Goal: Transaction & Acquisition: Purchase product/service

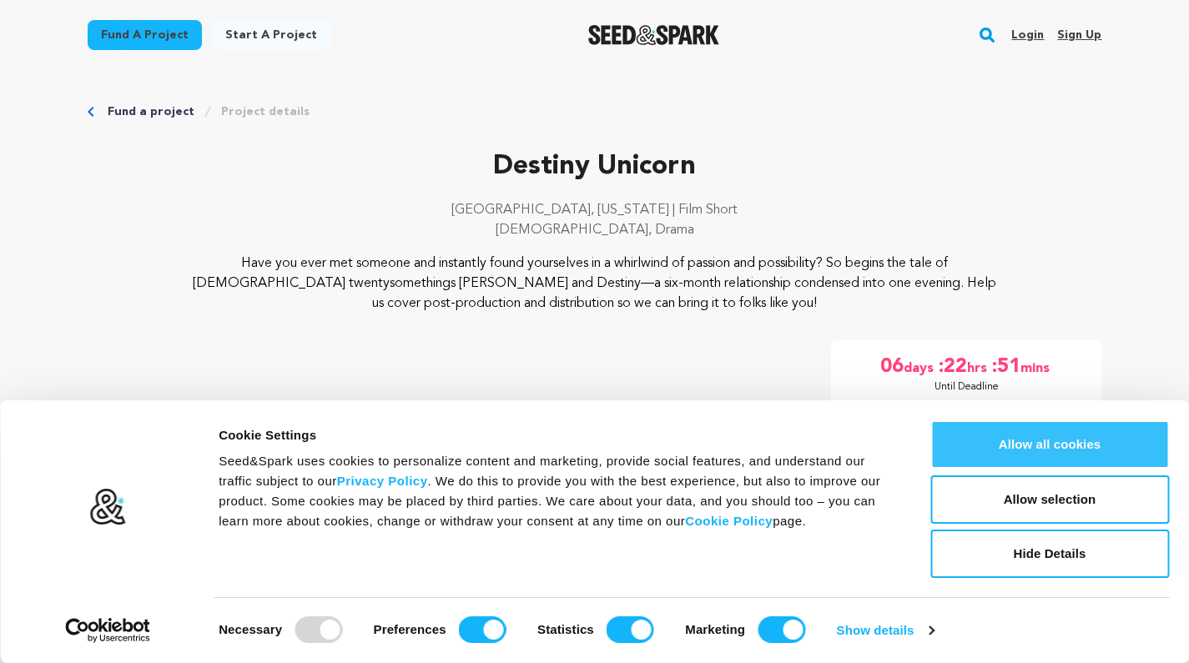
click at [1077, 450] on button "Allow all cookies" at bounding box center [1050, 445] width 239 height 48
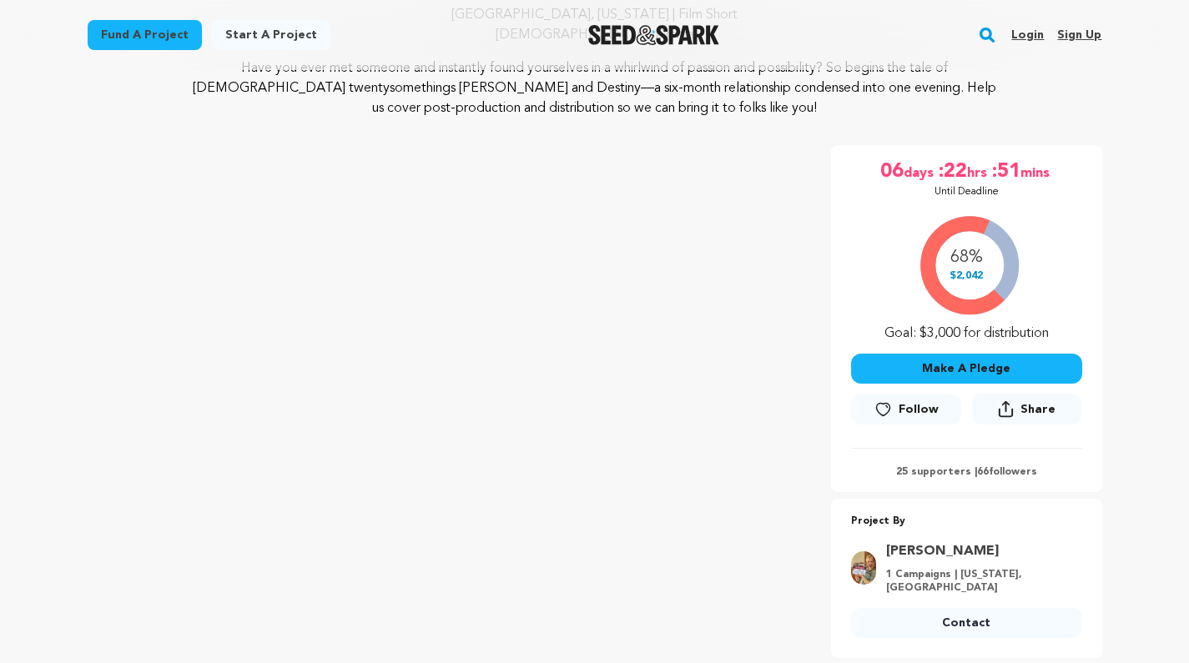
scroll to position [222, 0]
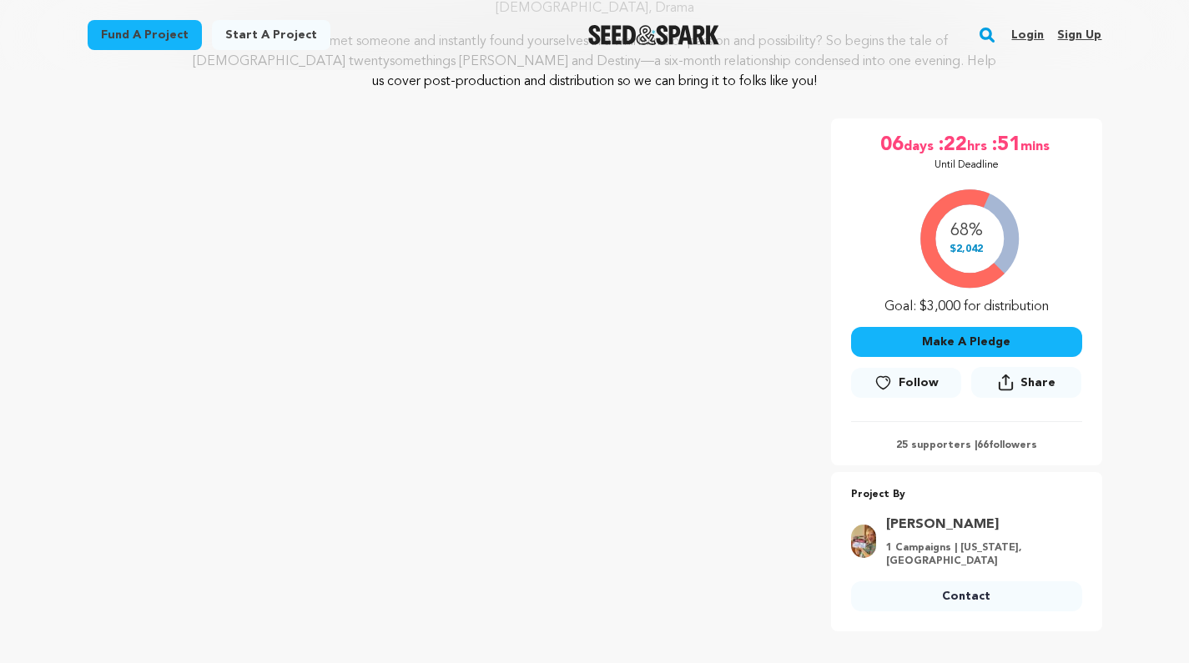
click at [923, 376] on span "Follow" at bounding box center [919, 383] width 40 height 17
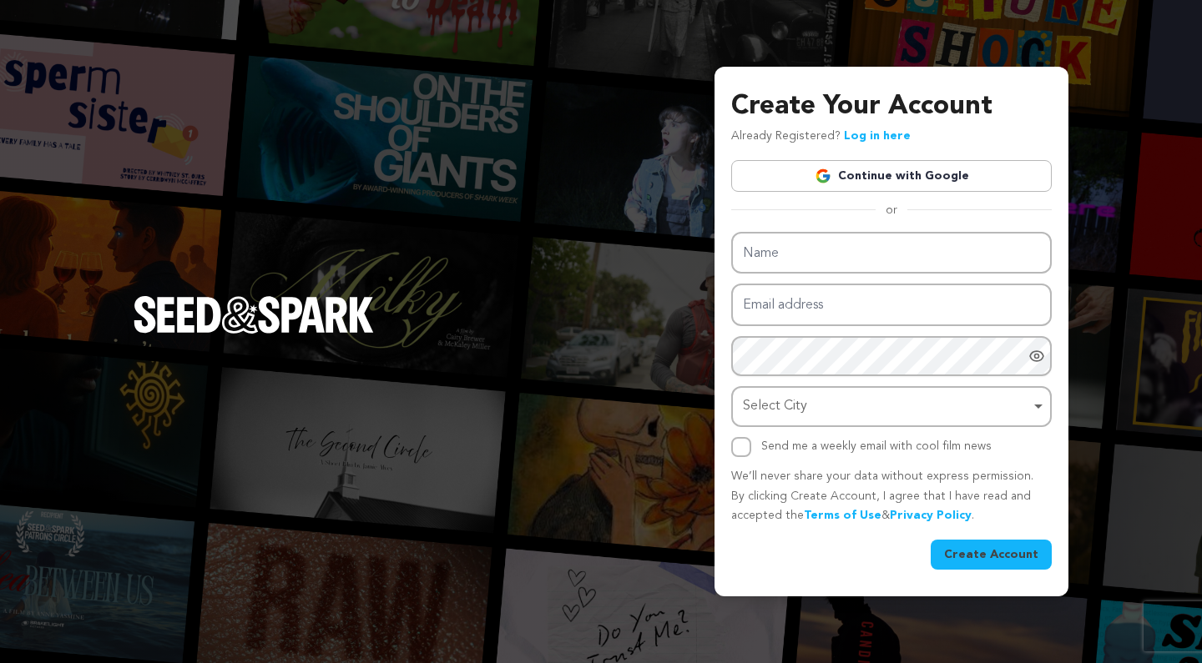
click at [905, 179] on link "Continue with Google" at bounding box center [891, 176] width 320 height 32
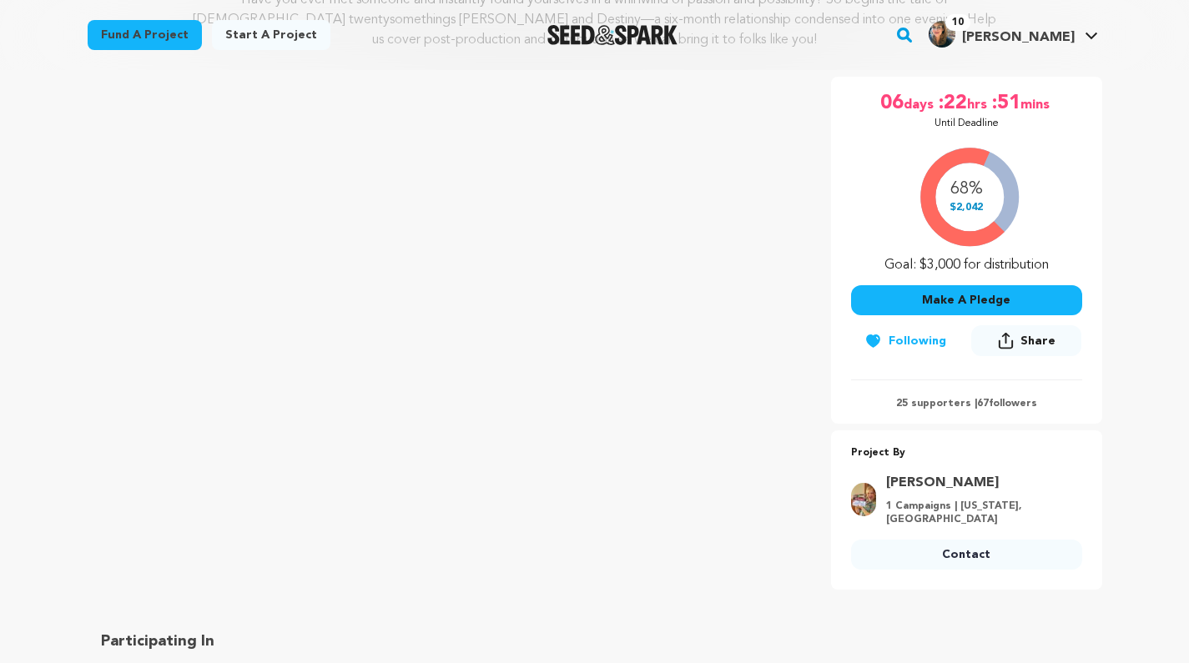
scroll to position [265, 0]
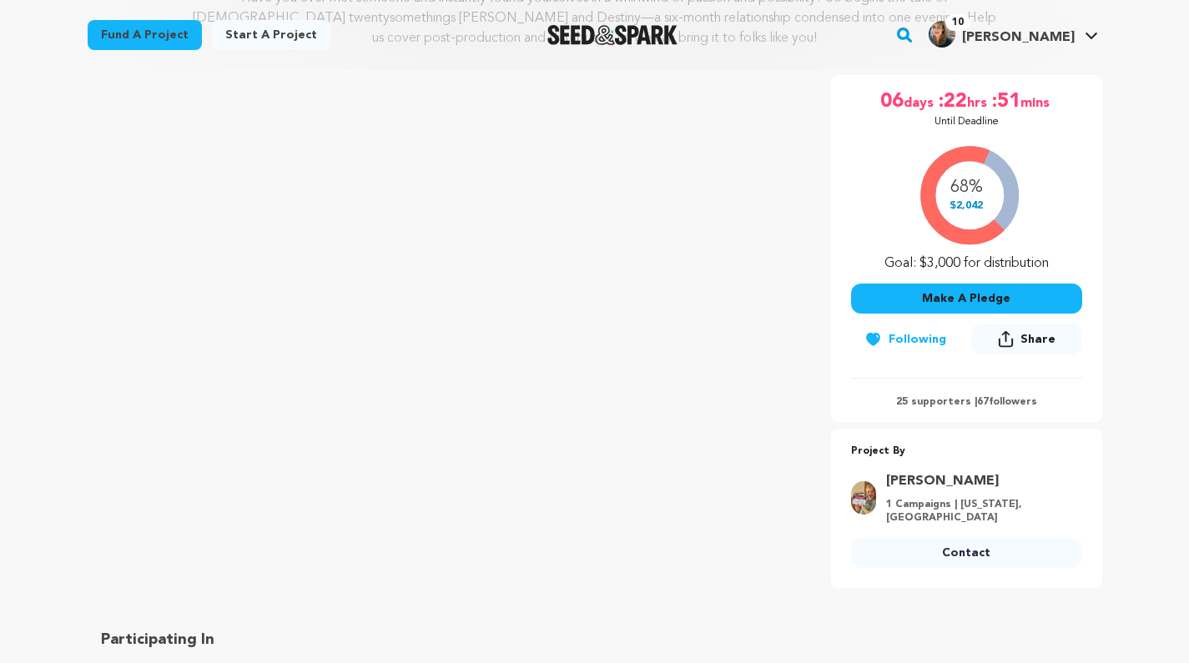
click at [956, 301] on button "Make A Pledge" at bounding box center [966, 299] width 231 height 30
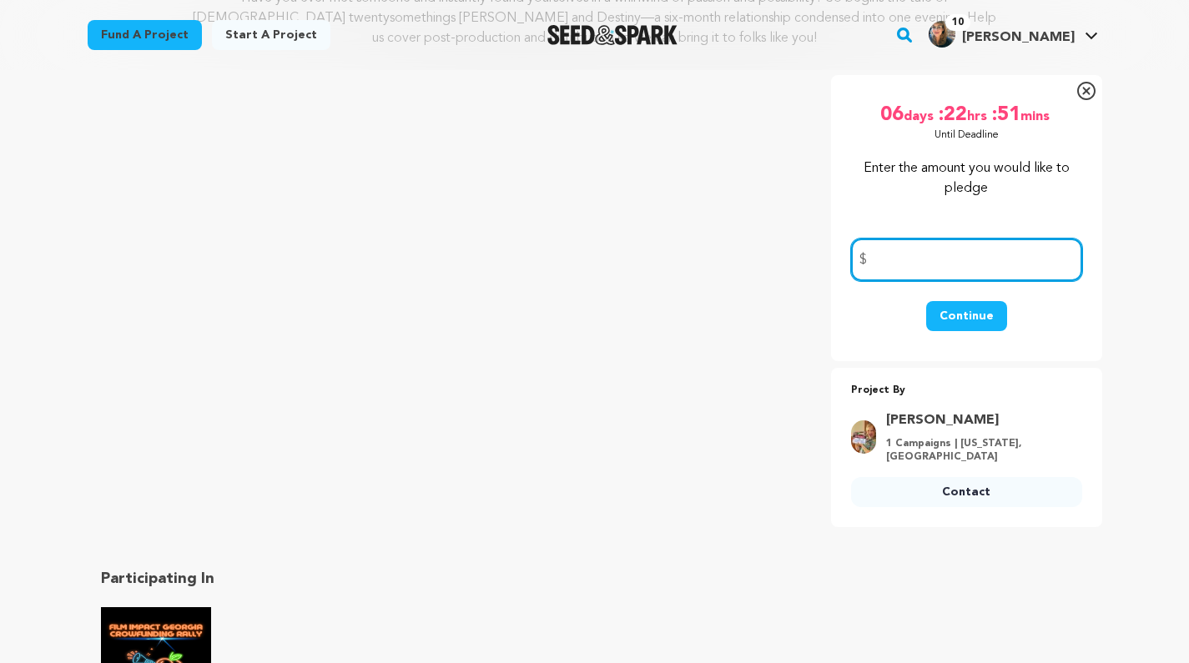
click at [950, 256] on input "number" at bounding box center [966, 260] width 231 height 43
type input "10"
click at [974, 312] on button "Continue" at bounding box center [966, 316] width 81 height 30
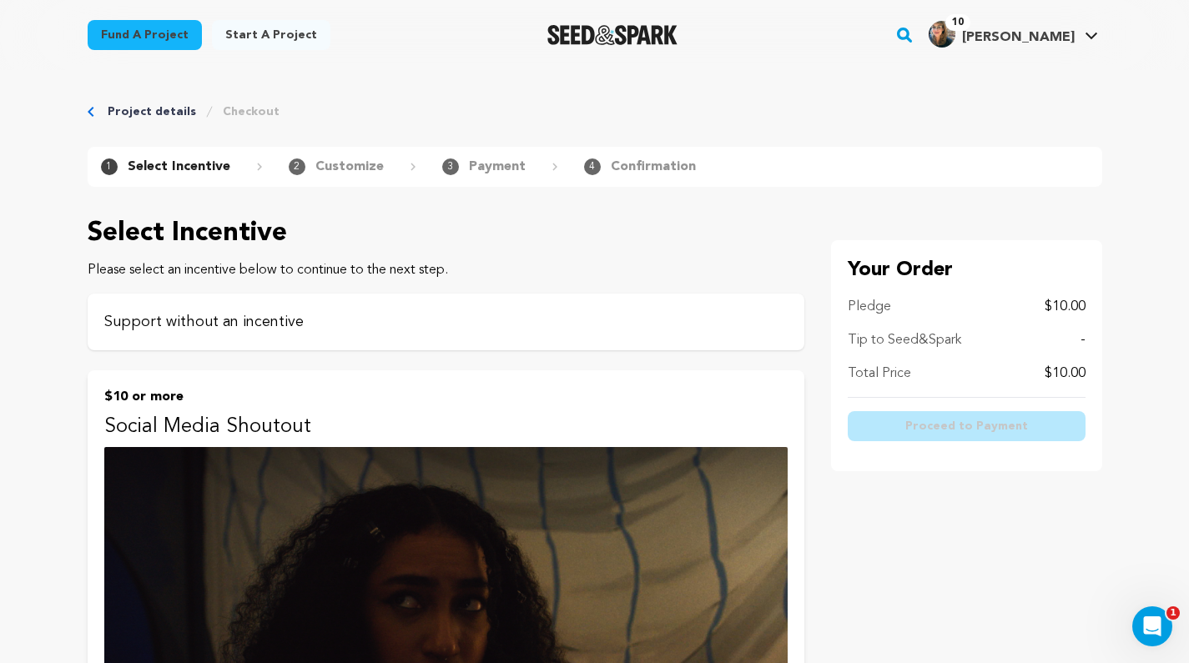
click at [327, 334] on div "Support without an incentive" at bounding box center [446, 322] width 717 height 57
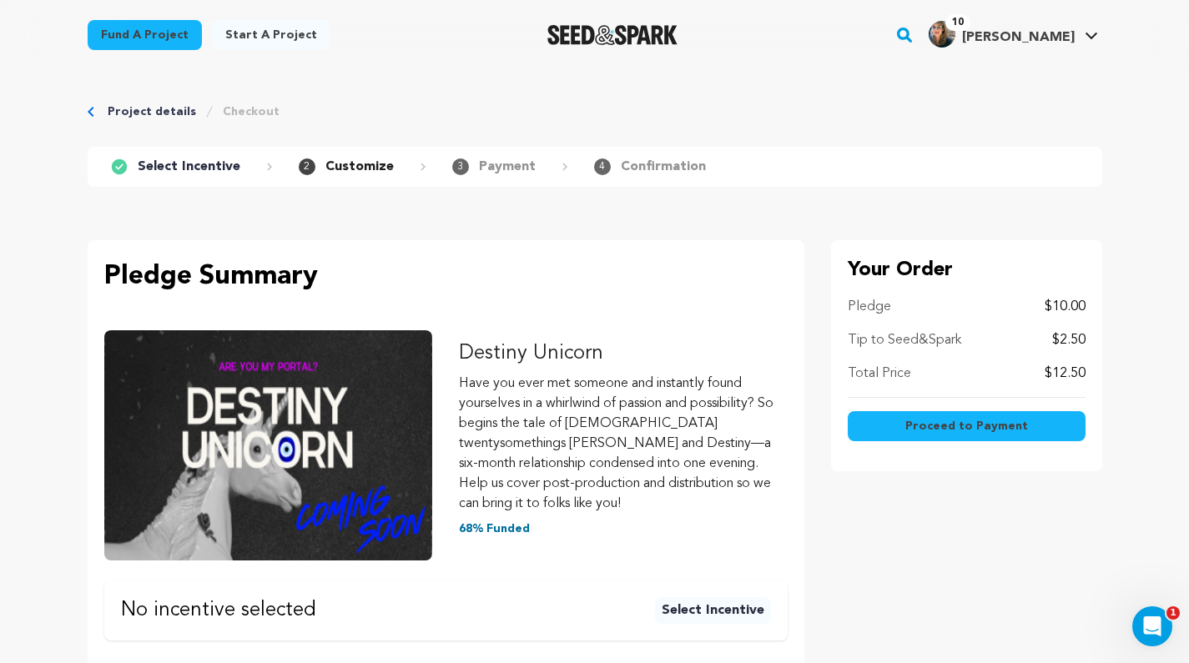
click at [1008, 426] on span "Proceed to Payment" at bounding box center [966, 426] width 123 height 17
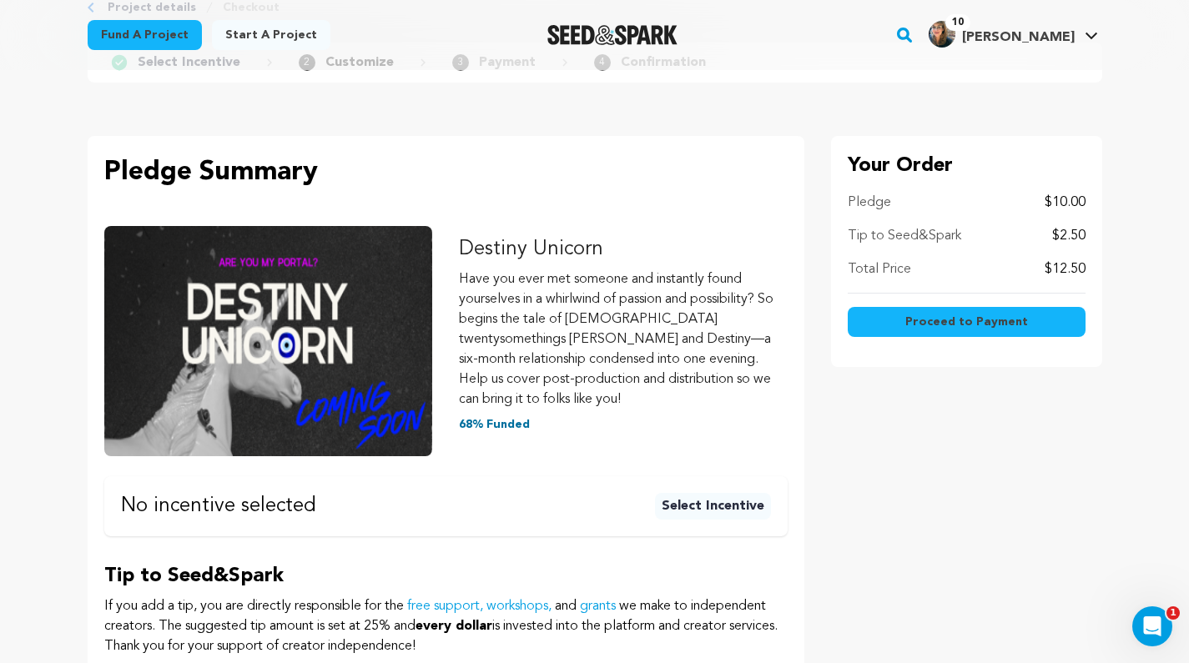
scroll to position [88, 0]
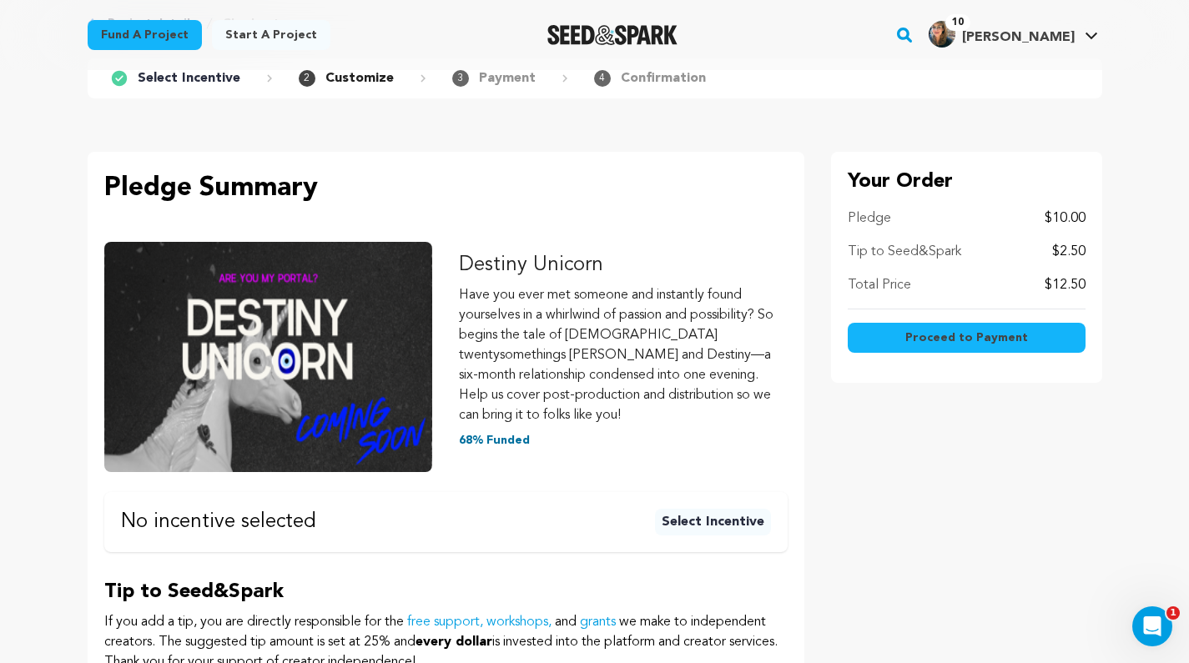
click at [315, 374] on img at bounding box center [268, 357] width 329 height 230
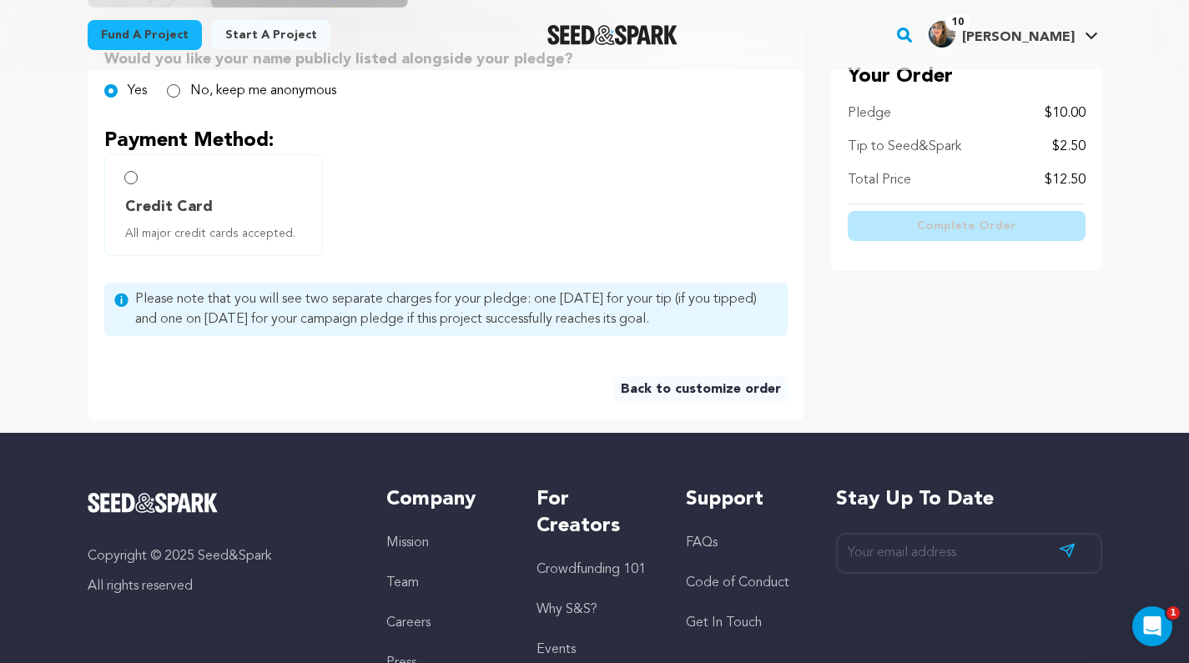
scroll to position [399, 0]
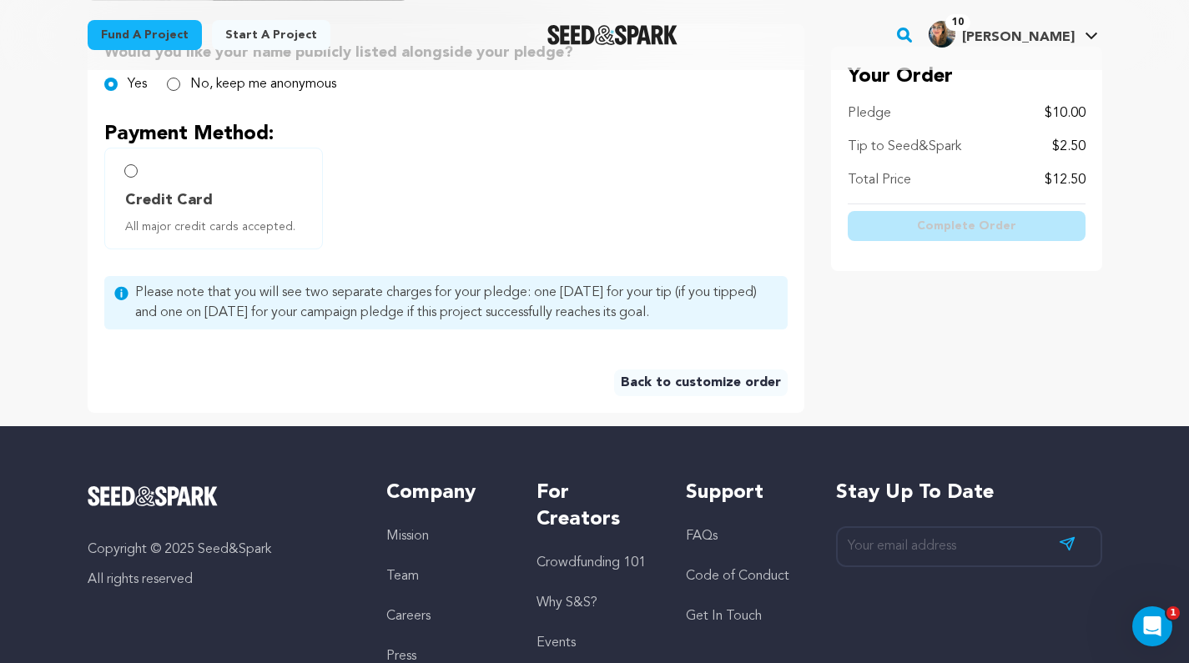
click at [133, 172] on input "Credit Card All major credit cards accepted." at bounding box center [130, 170] width 13 height 13
radio input "false"
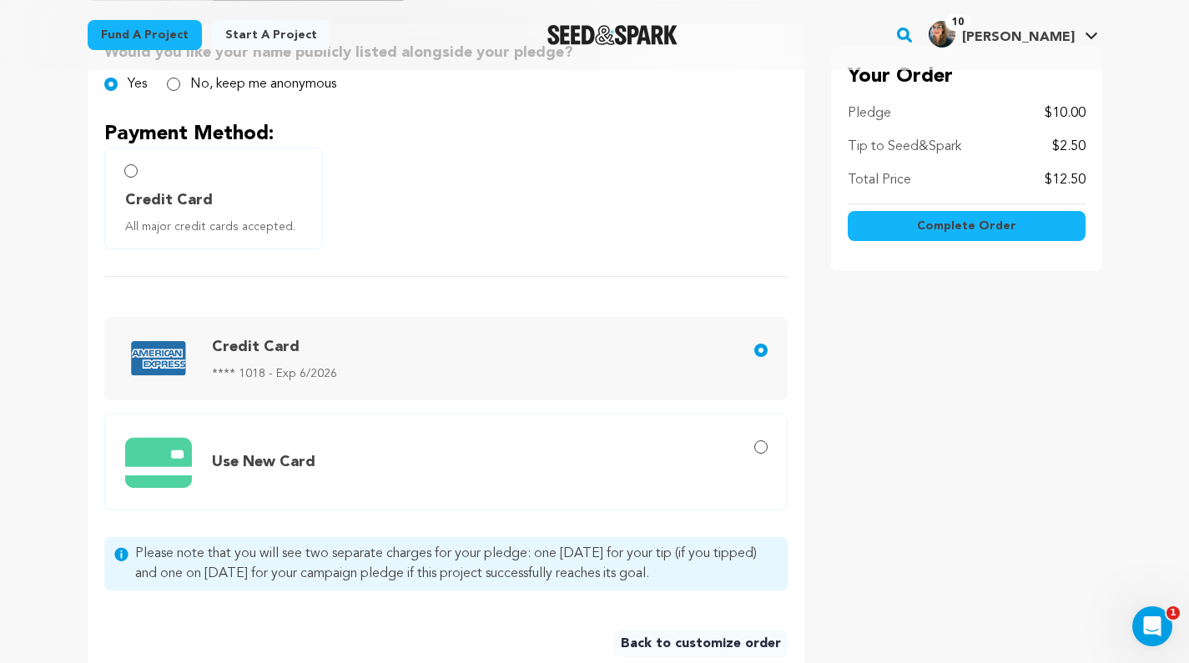
click at [982, 238] on button "Complete Order" at bounding box center [967, 226] width 238 height 30
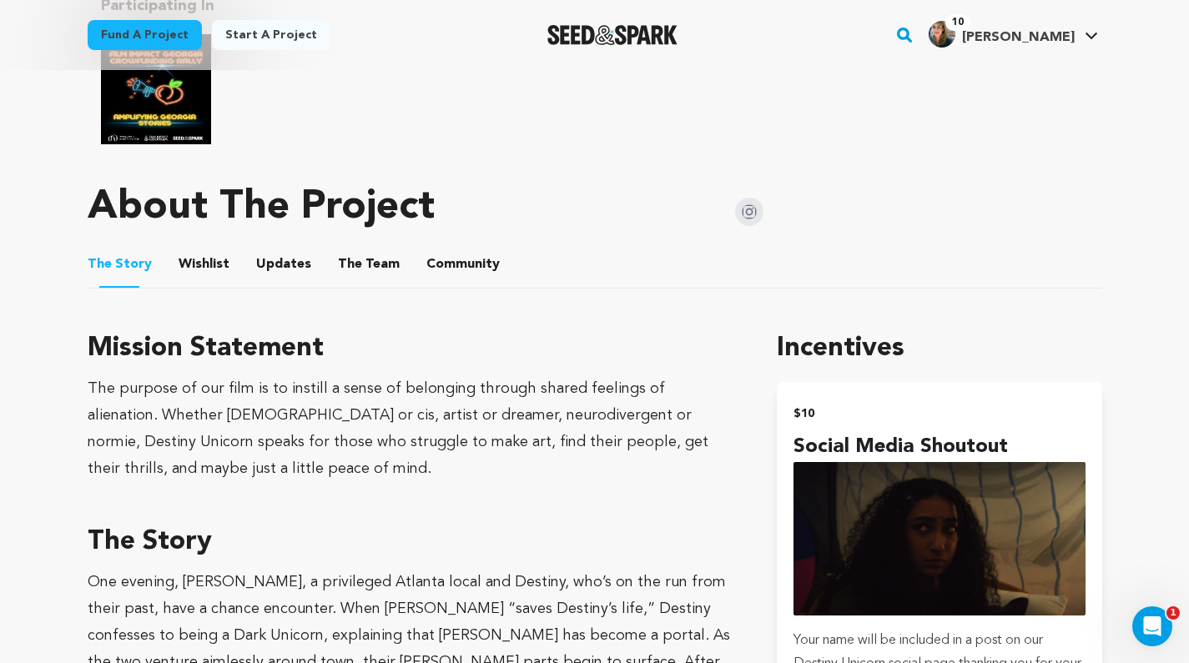
scroll to position [926, 0]
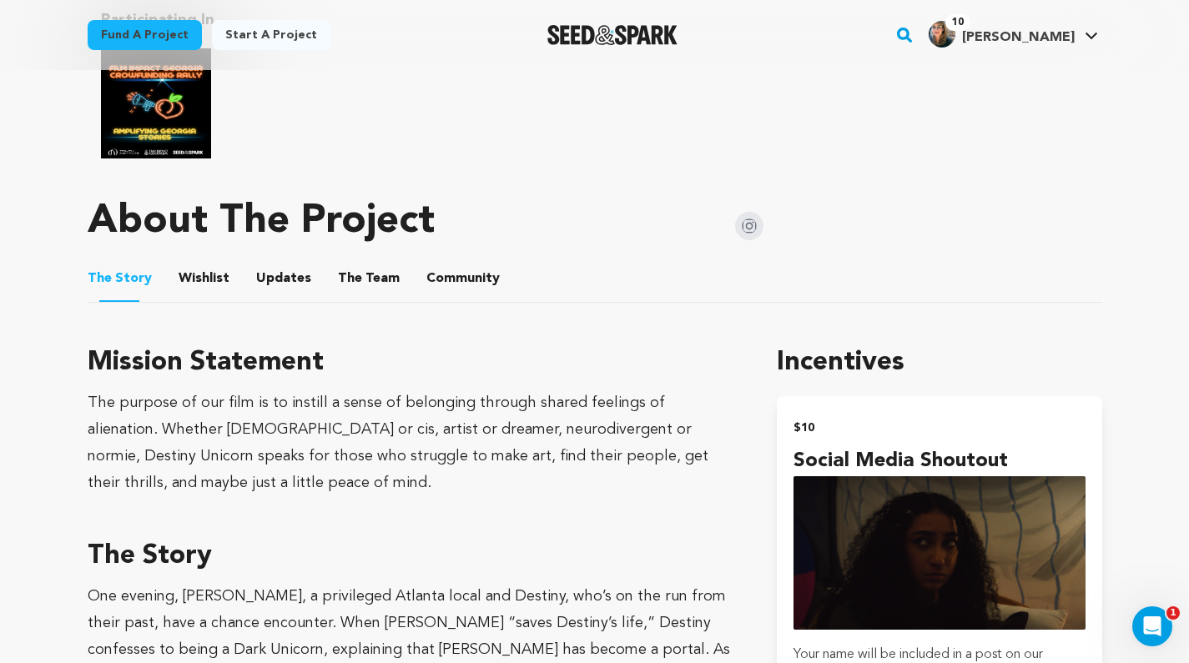
click at [195, 270] on button "Wishlist" at bounding box center [204, 282] width 40 height 40
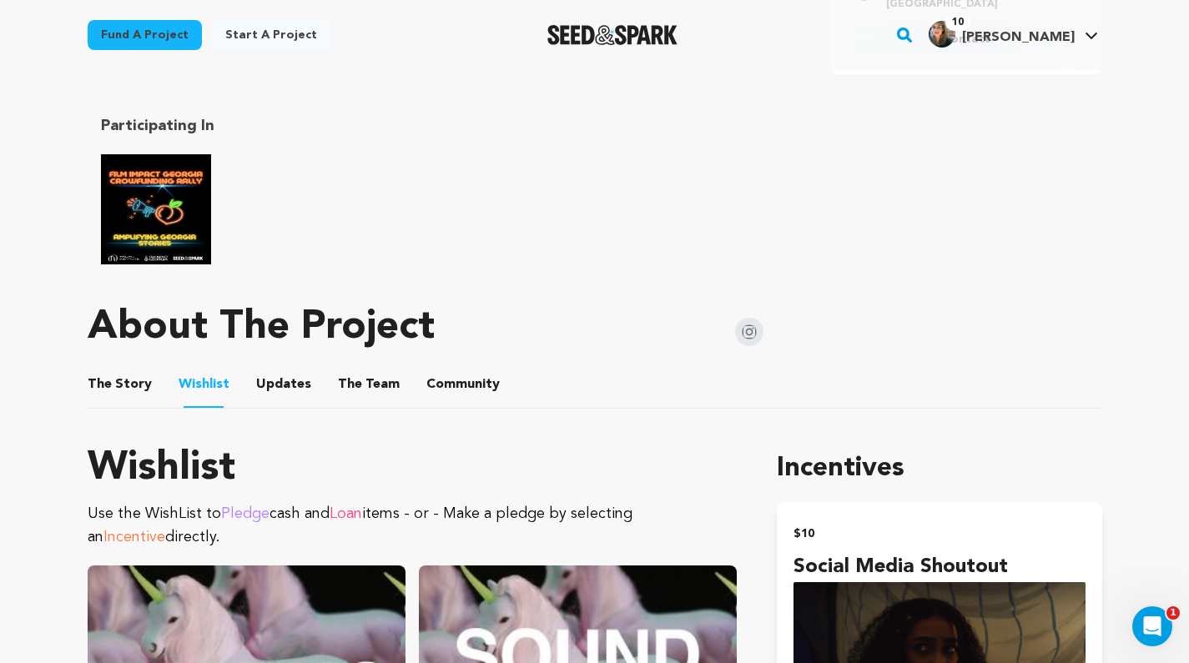
scroll to position [817, 0]
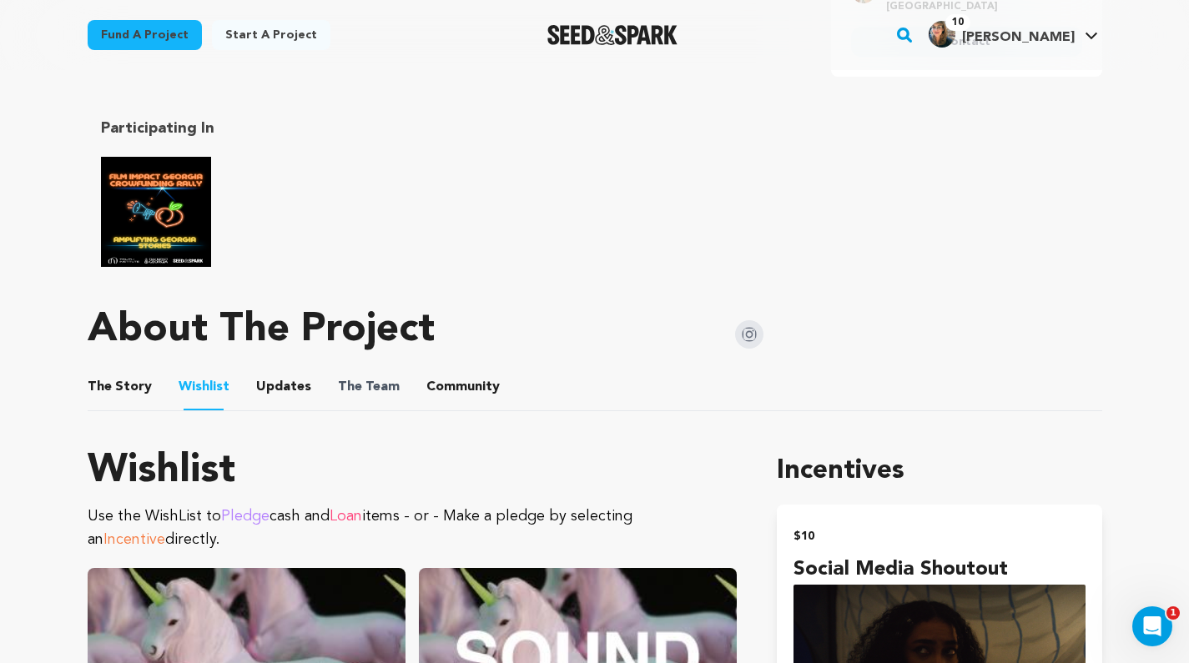
click at [380, 377] on span "The Team" at bounding box center [369, 387] width 62 height 20
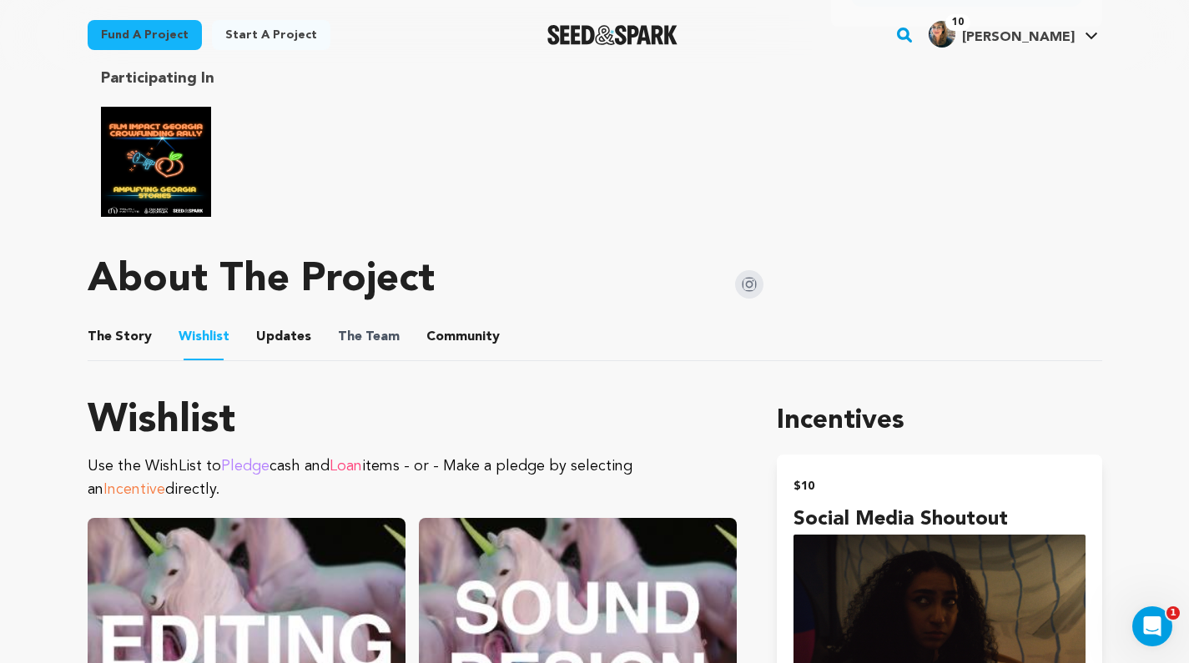
scroll to position [880, 0]
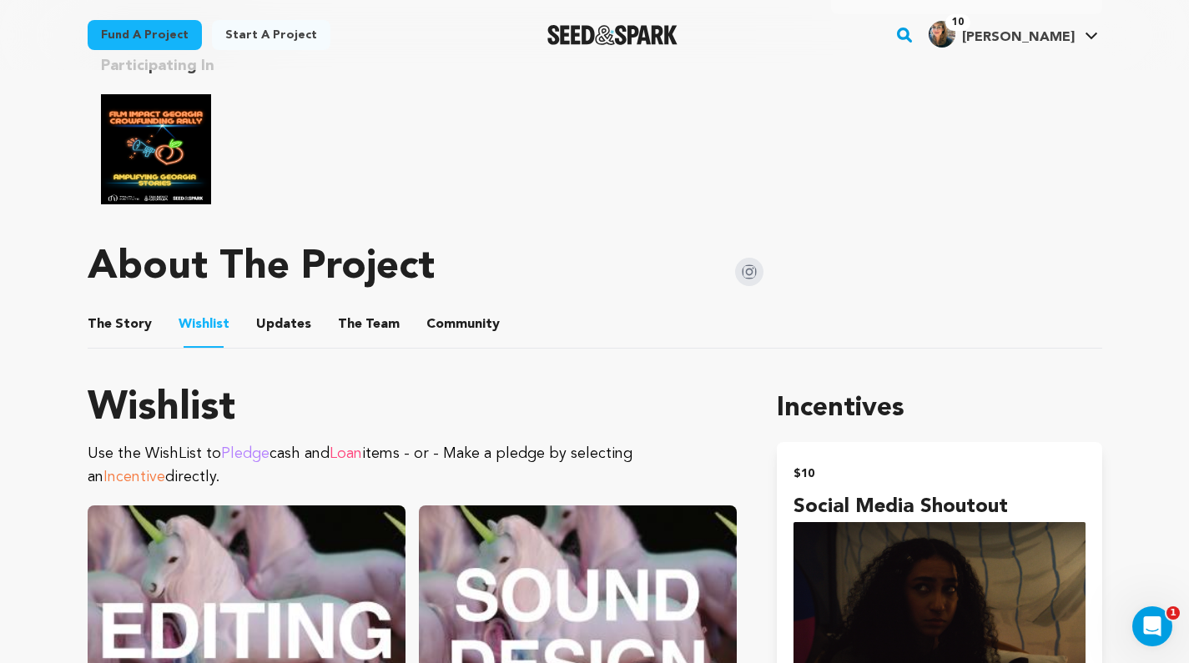
click at [365, 308] on button "The Team" at bounding box center [369, 328] width 40 height 40
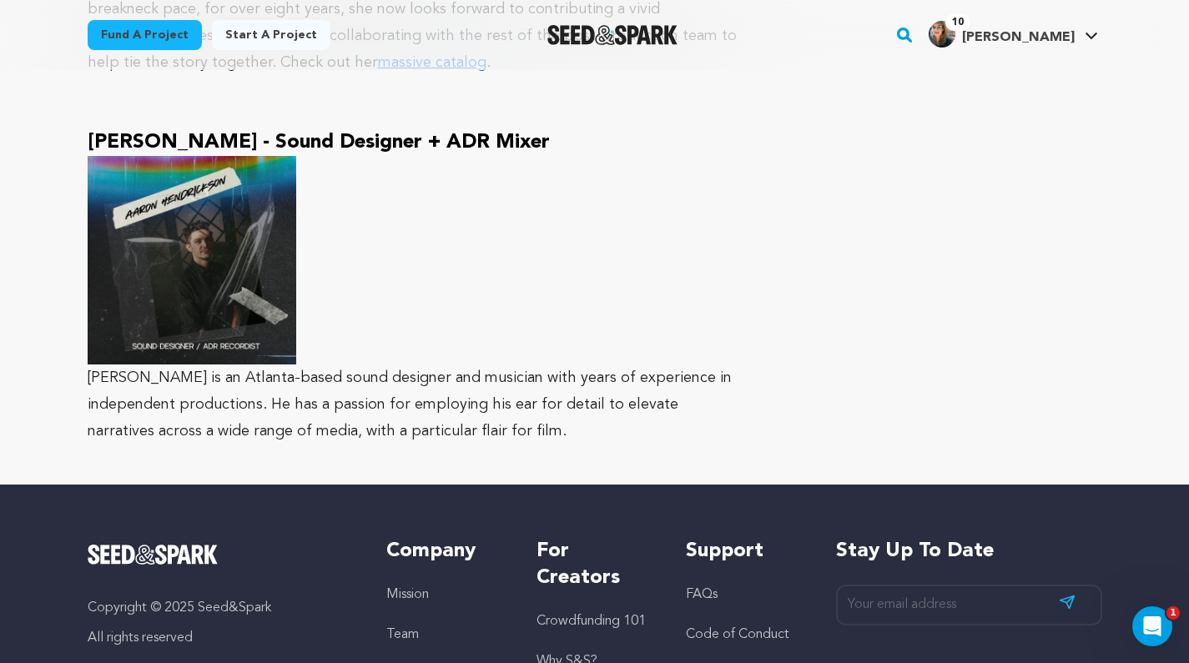
scroll to position [5839, 0]
